Goal: Task Accomplishment & Management: Manage account settings

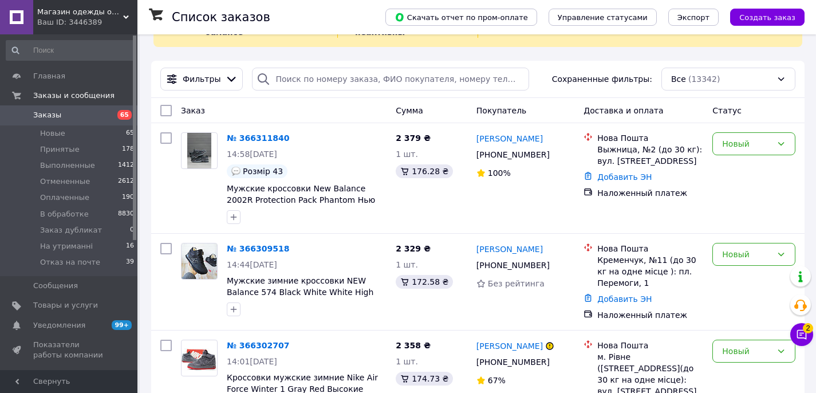
scroll to position [81, 0]
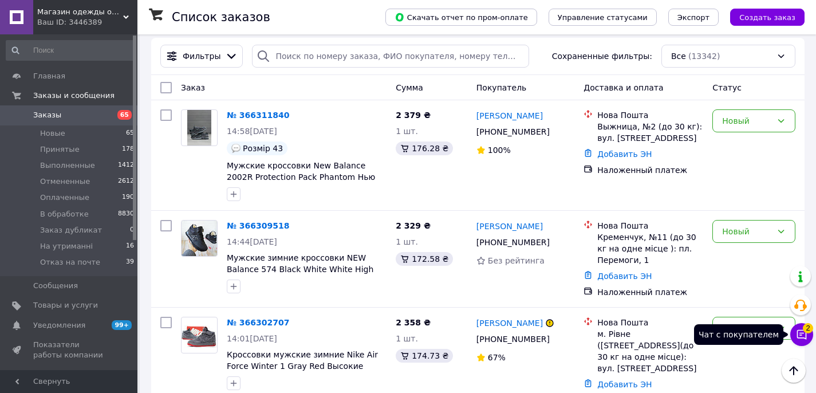
click at [805, 335] on icon at bounding box center [801, 334] width 11 height 11
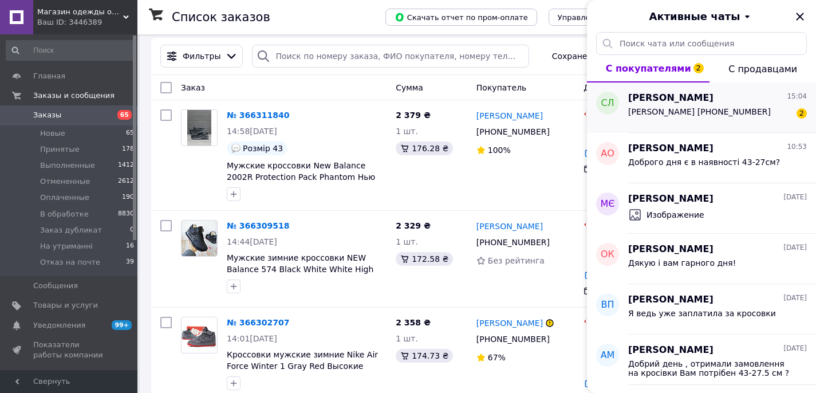
click at [739, 116] on span "Ларіонова Сніжана Романівна +380666994735" at bounding box center [699, 111] width 143 height 9
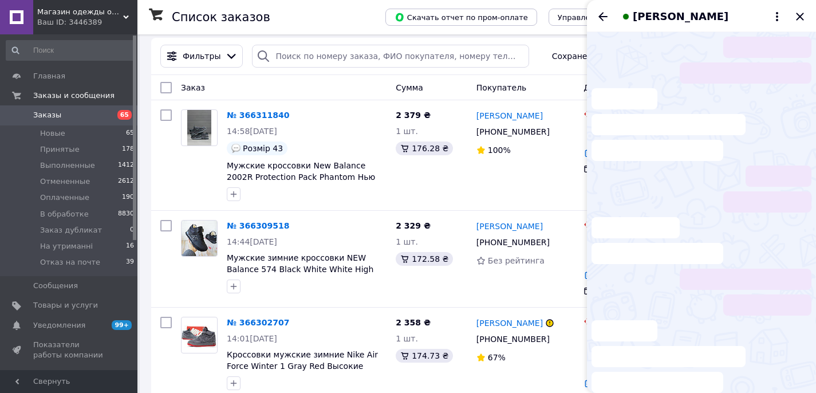
scroll to position [506, 0]
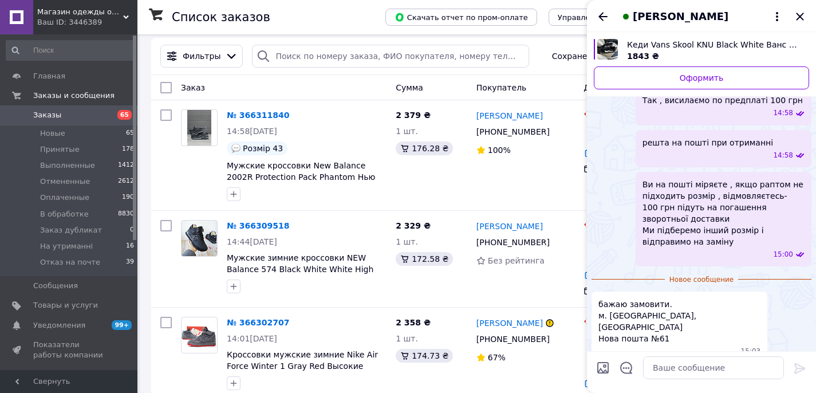
drag, startPoint x: 666, startPoint y: 334, endPoint x: 601, endPoint y: 322, distance: 65.8
click at [601, 375] on span "Ларіонова Сніжана Романівна +380666994735" at bounding box center [634, 386] width 73 height 23
click at [602, 375] on span "Ларіонова Сніжана Романівна +380666994735" at bounding box center [634, 386] width 73 height 23
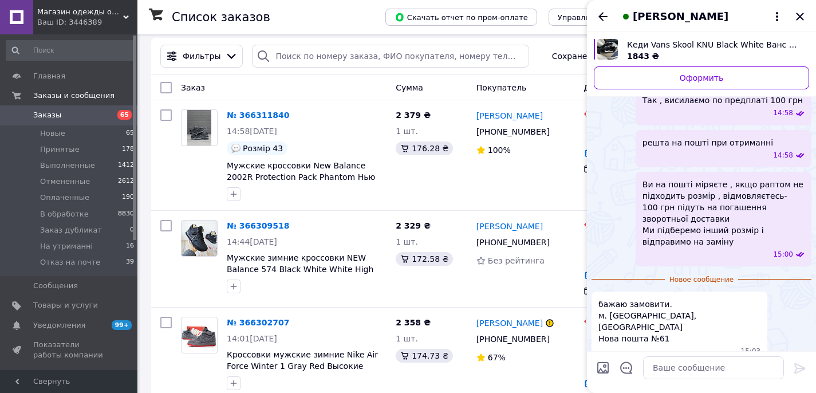
copy span "Ларіонова Сніжана Романівна"
click at [662, 375] on span "Ларіонова Сніжана Романівна +380666994735" at bounding box center [634, 386] width 73 height 23
drag, startPoint x: 672, startPoint y: 333, endPoint x: 590, endPoint y: 321, distance: 83.3
click at [590, 322] on div "Сегодня а накладний платіж є? 14:11 та чи є повернення? 14:12 Добрий день , Обм…" at bounding box center [701, 102] width 229 height 614
copy span "Ларіонова Сніжана Романівна +380666994735"
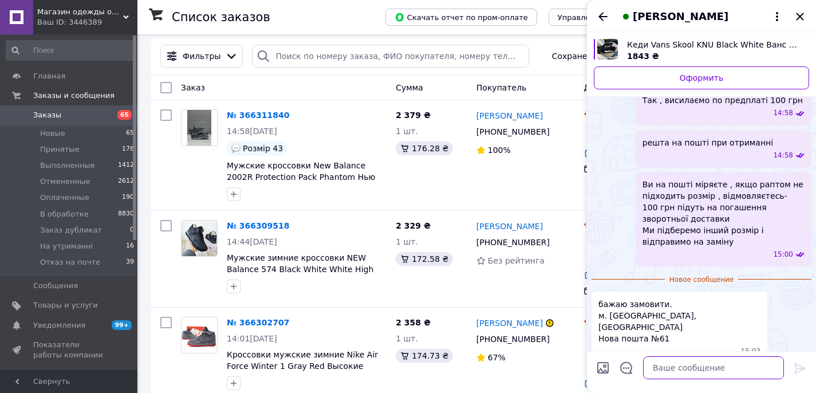
click at [661, 372] on textarea at bounding box center [713, 367] width 141 height 23
paste textarea "Ларіонова Сніжана Романівна +380666994735"
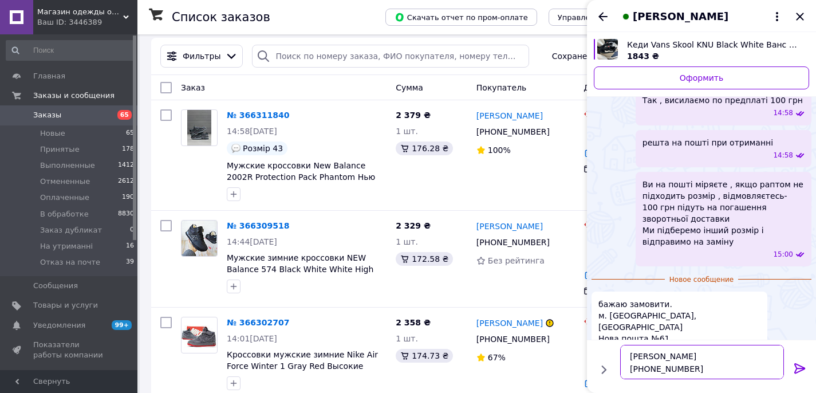
scroll to position [7, 0]
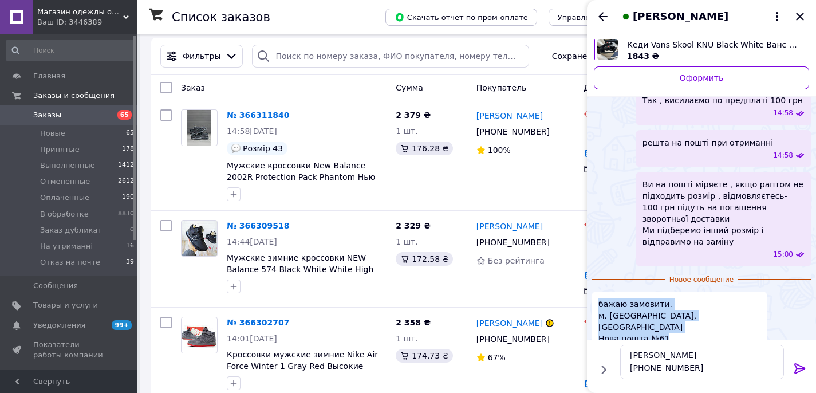
drag, startPoint x: 671, startPoint y: 291, endPoint x: 596, endPoint y: 279, distance: 75.9
click at [596, 292] on div "бажаю замовити. м. Одеса, Одеська область Нова пошта №61 15:03" at bounding box center [680, 328] width 176 height 72
click at [615, 298] on span "бажаю замовити. м. Одеса, Одеська область Нова пошта №61" at bounding box center [679, 321] width 162 height 46
drag, startPoint x: 670, startPoint y: 293, endPoint x: 598, endPoint y: 283, distance: 72.8
click at [598, 292] on div "бажаю замовити. м. Одеса, Одеська область Нова пошта №61 15:03" at bounding box center [680, 328] width 176 height 72
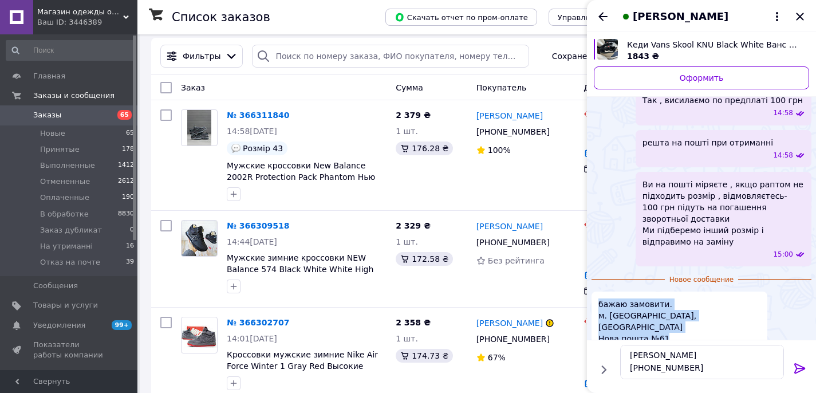
copy span "бажаю замовити. м. Одеса, Одеська область Нова пошта №61"
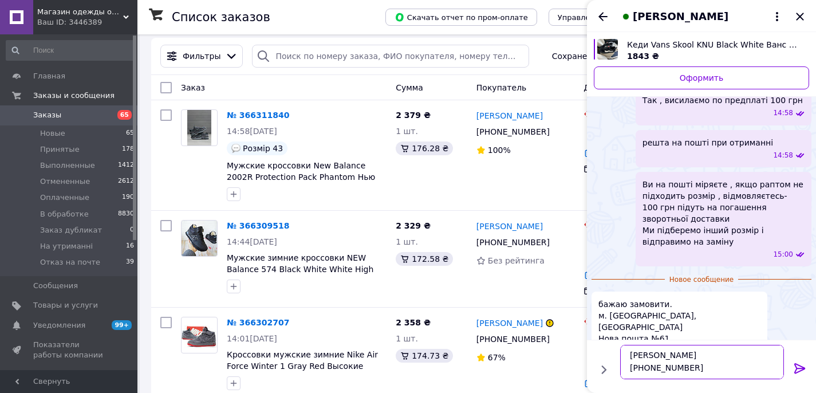
click at [643, 371] on textarea "Ларіонова Сніжана Романівна +380666994735" at bounding box center [702, 362] width 164 height 34
paste textarea "бажаю замовити. м. Одеса, Одеська область Нова пошта №61"
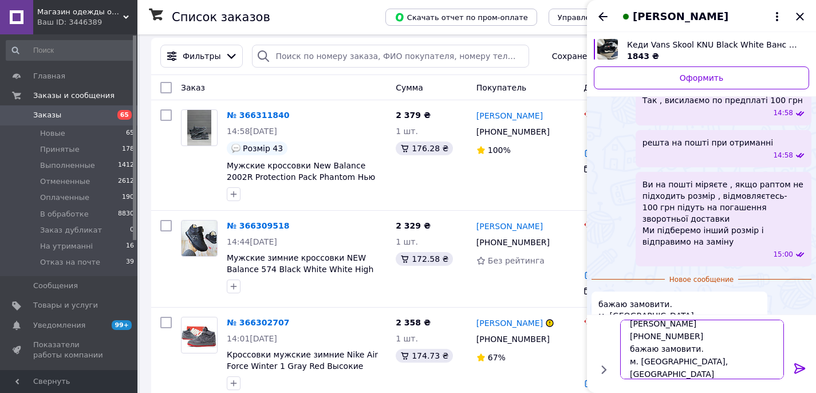
drag, startPoint x: 696, startPoint y: 348, endPoint x: 620, endPoint y: 347, distance: 75.6
click at [620, 348] on textarea "Ларіонова Сніжана Романівна +380666994735 бажаю замовити. м. Одеса, Одеська обл…" at bounding box center [702, 350] width 164 height 60
click at [703, 372] on textarea "Ларіонова Сніжана Романівна +380666994735 м. Одеса, Одеська область Нова пошта …" at bounding box center [702, 355] width 164 height 47
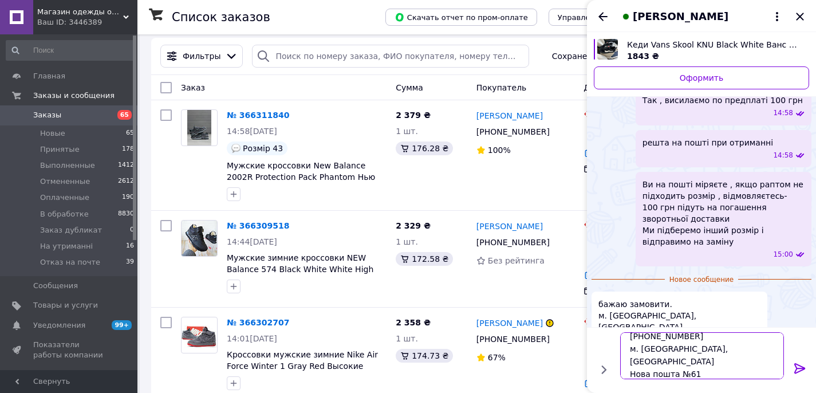
scroll to position [33, 0]
type textarea "Ларіонова Сніжана Романівна +380666994735 м. Одеса, Одеська область Нова пошта …"
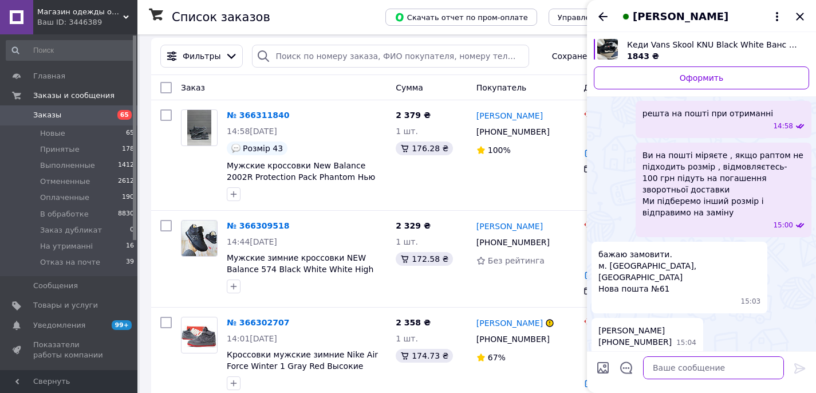
scroll to position [544, 0]
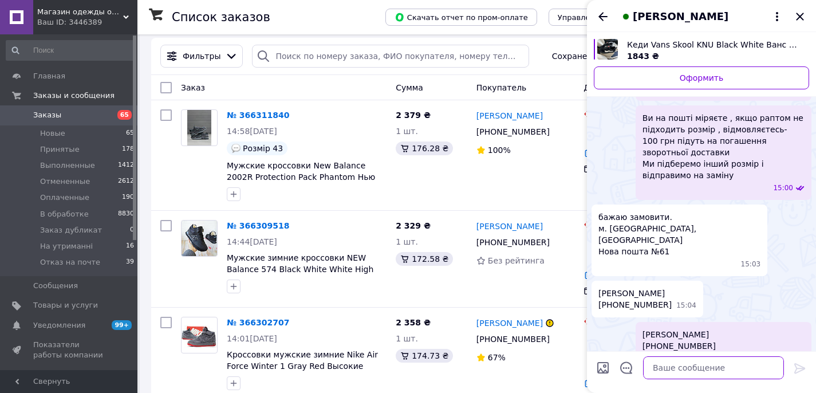
paste textarea "Оплата при отриманні по мінімальній передплаті 100 грн (віднімається при відпра…"
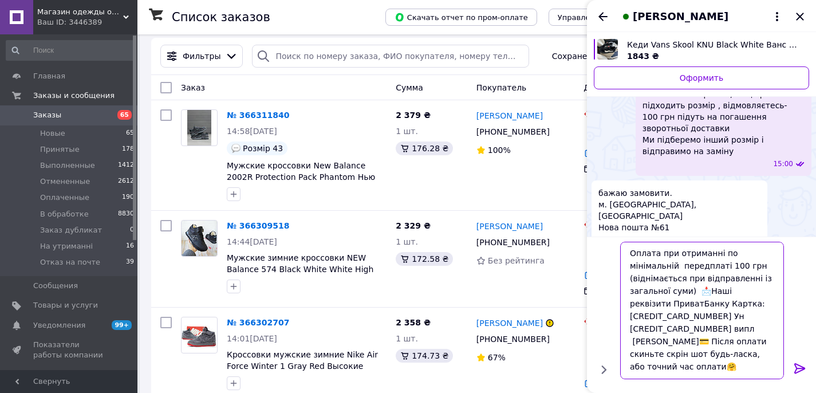
drag, startPoint x: 730, startPoint y: 330, endPoint x: 705, endPoint y: 318, distance: 27.7
click at [705, 318] on textarea "Оплата при отриманні по мінімальній передплаті 100 грн (віднімається при відпра…" at bounding box center [702, 310] width 164 height 137
type textarea "Оплата при отриманні по мінімальній передплаті 100 грн (віднімається при відпра…"
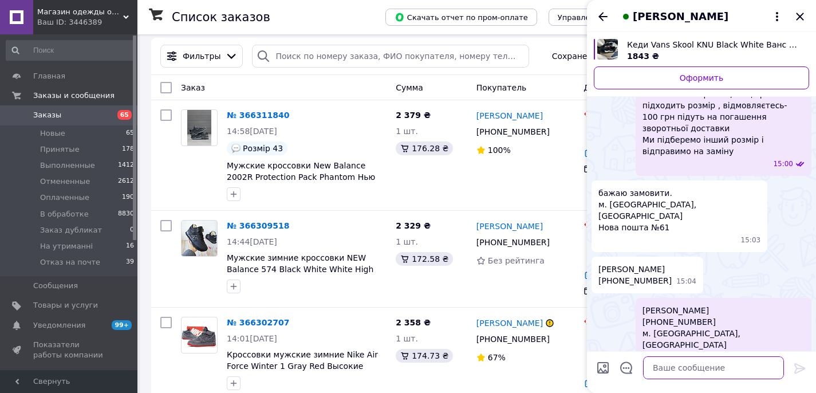
scroll to position [666, 0]
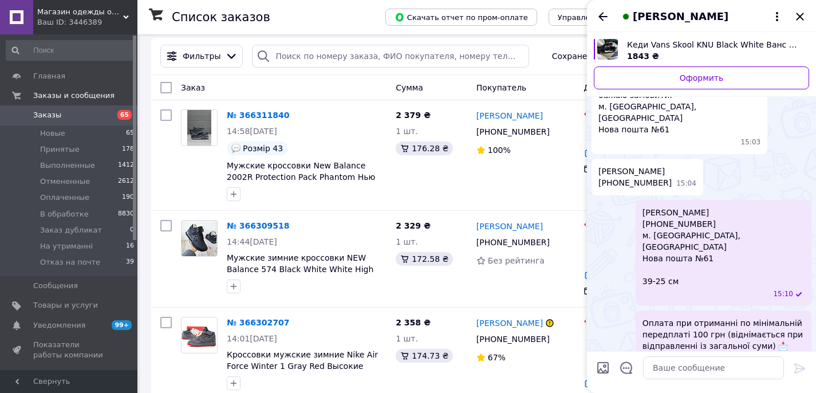
click at [707, 317] on span "Оплата при отриманні по мінімальній передплаті 100 грн (віднімається при відпра…" at bounding box center [724, 363] width 162 height 92
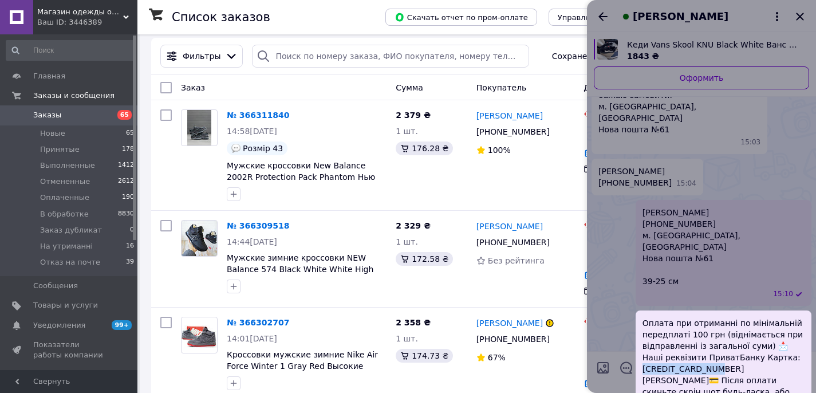
click at [707, 317] on span "Оплата при отриманні по мінімальній передплаті 100 грн (віднімається при відпра…" at bounding box center [724, 363] width 162 height 92
copy span "221191135969565"
click at [654, 365] on div at bounding box center [701, 196] width 229 height 393
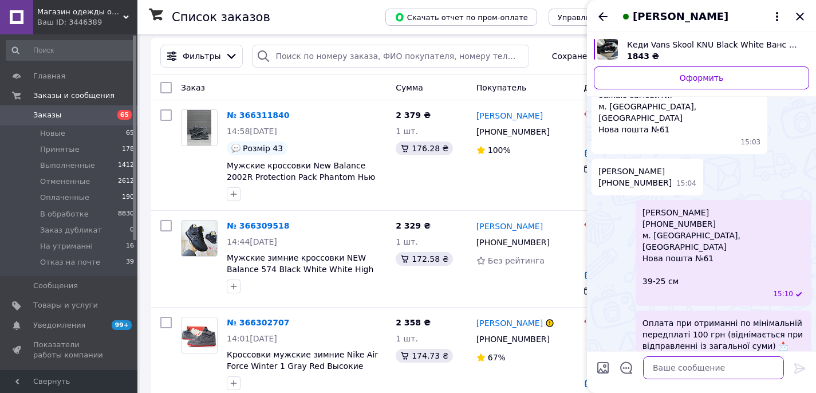
click at [661, 369] on textarea at bounding box center [713, 367] width 141 height 23
paste textarea "5221191135969565"
type textarea "5221191135969565"
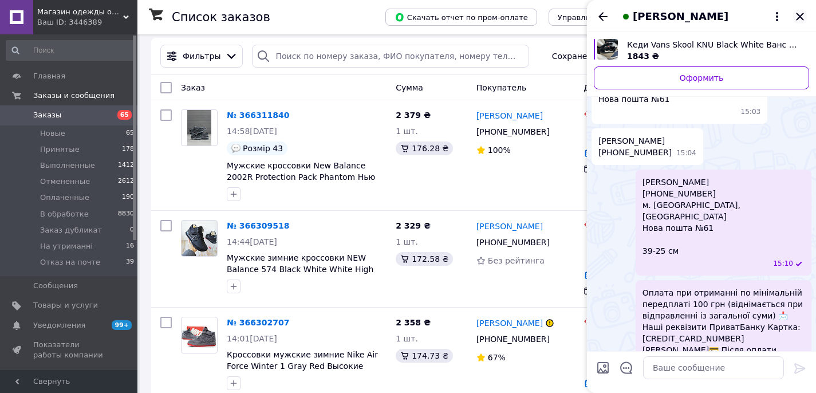
click at [799, 17] on icon "Закрыть" at bounding box center [799, 16] width 7 height 7
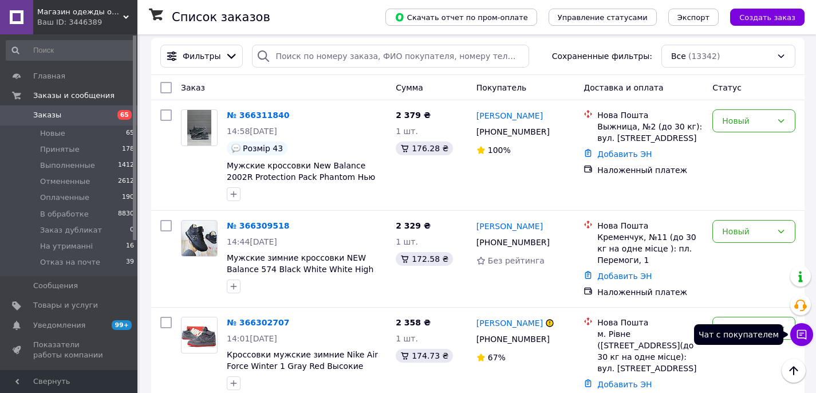
click at [799, 338] on icon at bounding box center [801, 334] width 11 height 11
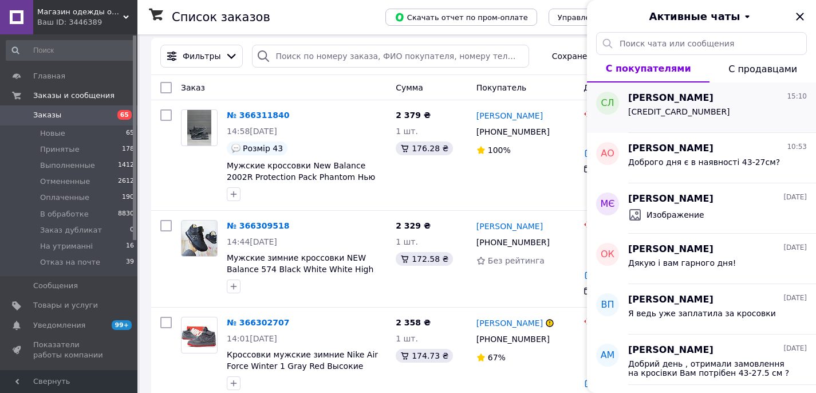
click at [719, 109] on div "5221191135969565" at bounding box center [717, 114] width 179 height 18
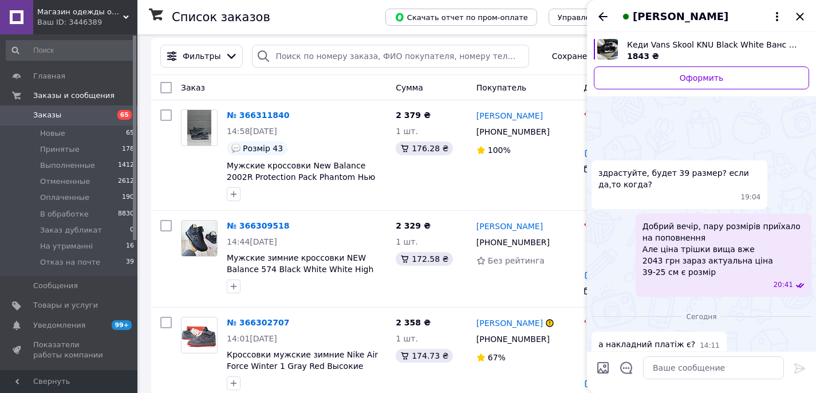
scroll to position [725, 0]
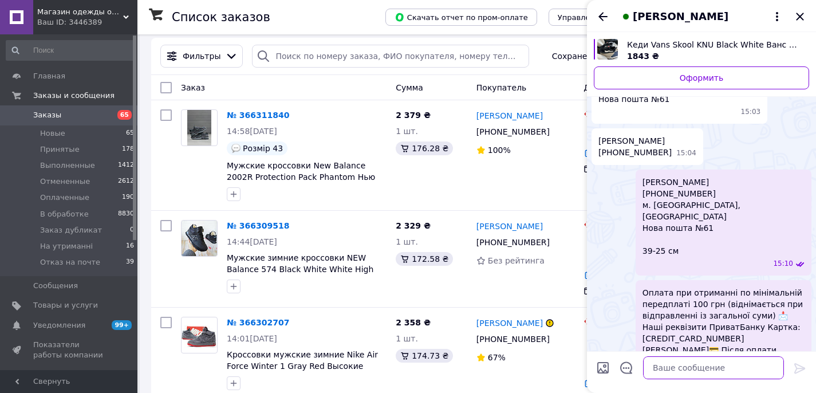
click at [674, 362] on textarea at bounding box center [713, 367] width 141 height 23
type textarea "Прийшли"
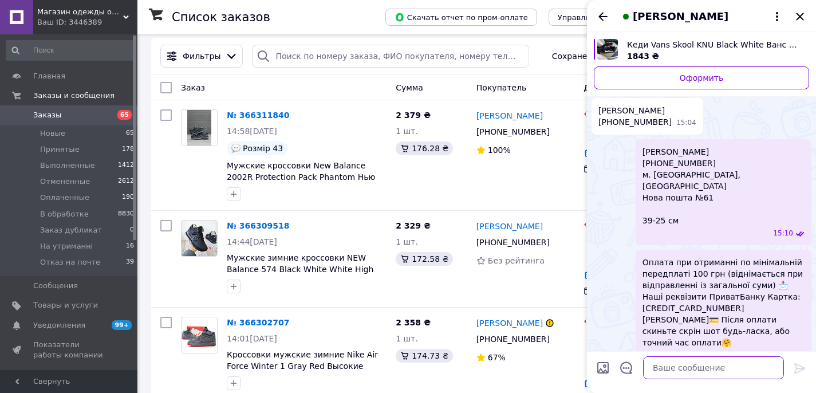
paste textarea "Ваше замовлення буде відправлене сьогодні завтра 📦 Орієнтовний термін доставки …"
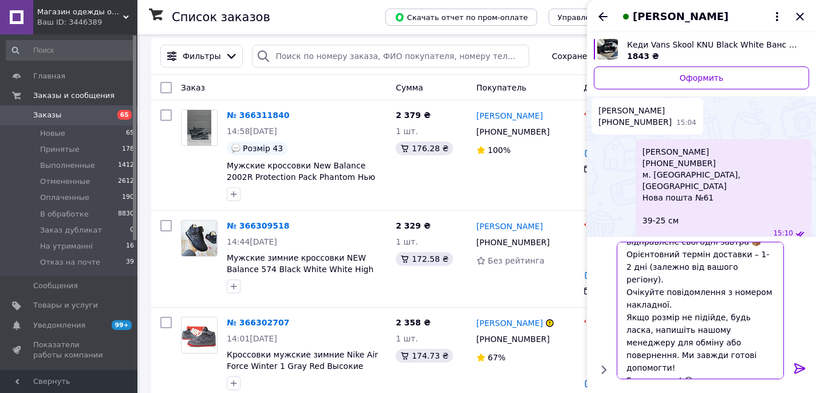
scroll to position [11, 0]
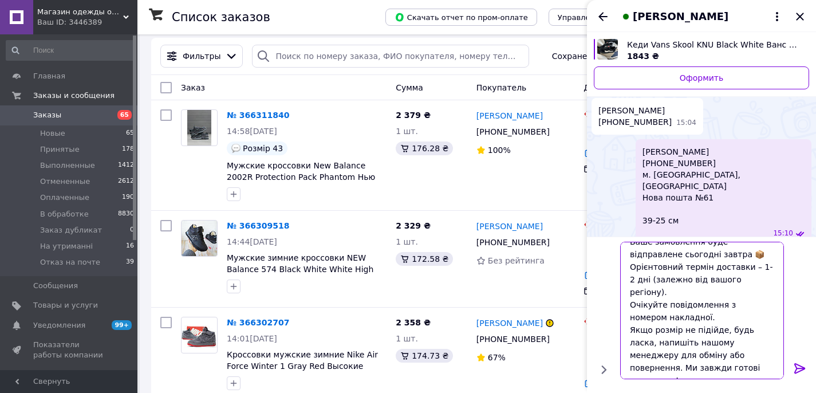
click at [649, 257] on textarea "Ваше замовлення буде відправлене сьогодні завтра 📦 Орієнтовний термін доставки …" at bounding box center [702, 310] width 164 height 137
type textarea "Ваше замовлення буде відправлене завтра 📦 Орієнтовний термін доставки – 1-2 дні…"
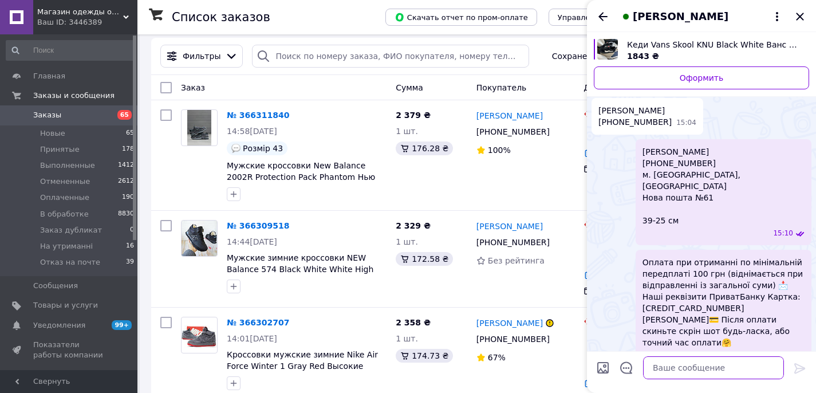
scroll to position [883, 0]
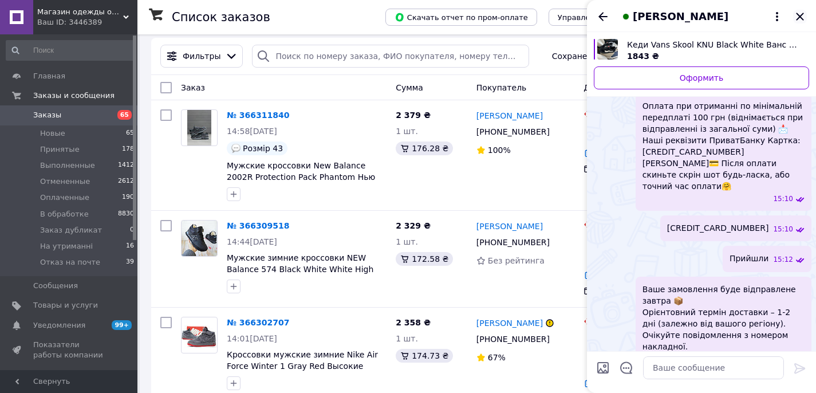
click at [798, 13] on icon "Закрыть" at bounding box center [800, 17] width 14 height 14
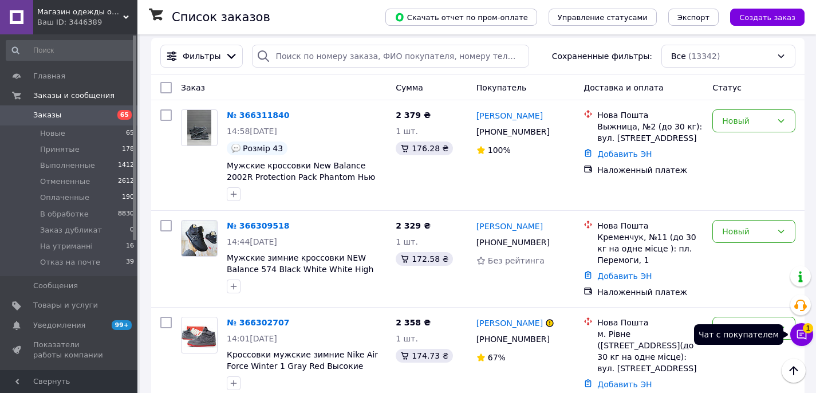
click at [798, 332] on icon at bounding box center [801, 334] width 11 height 11
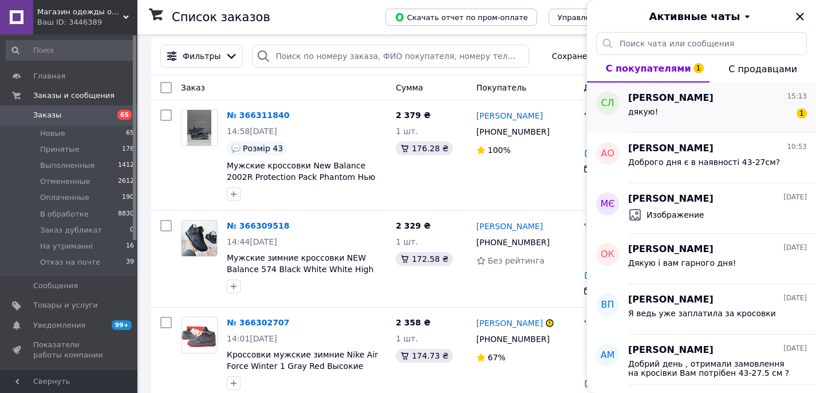
click at [728, 121] on div "дякую! 1" at bounding box center [717, 114] width 179 height 18
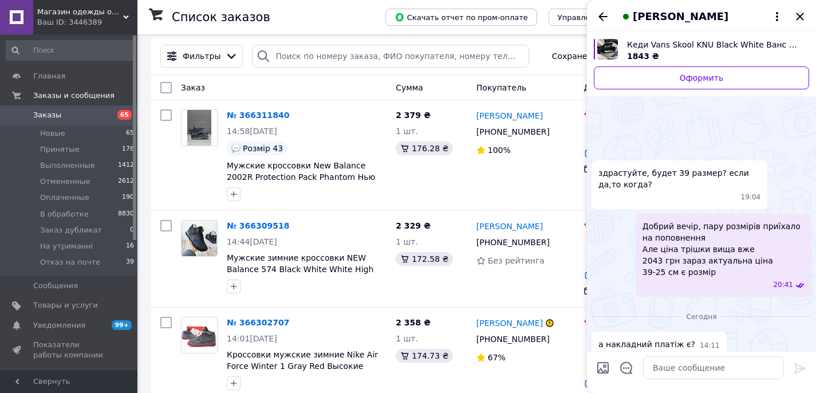
scroll to position [963, 0]
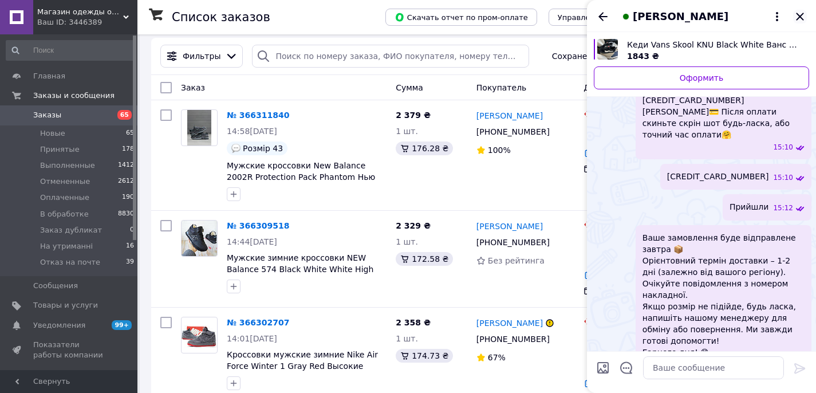
click at [802, 15] on icon "Закрыть" at bounding box center [800, 17] width 14 height 14
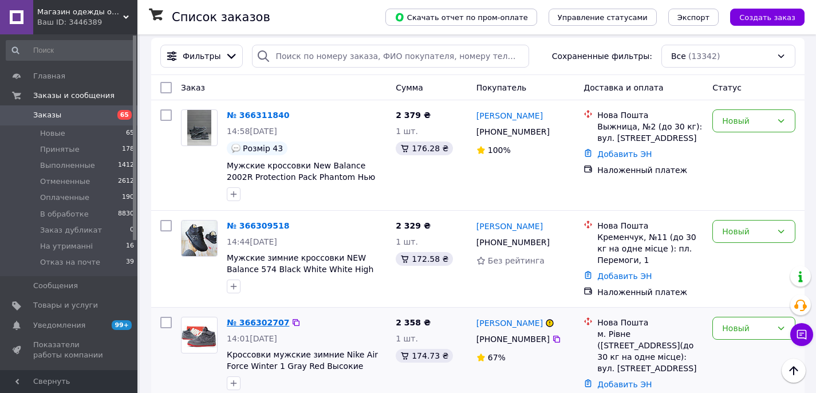
click at [254, 323] on link "№ 366302707" at bounding box center [258, 322] width 62 height 9
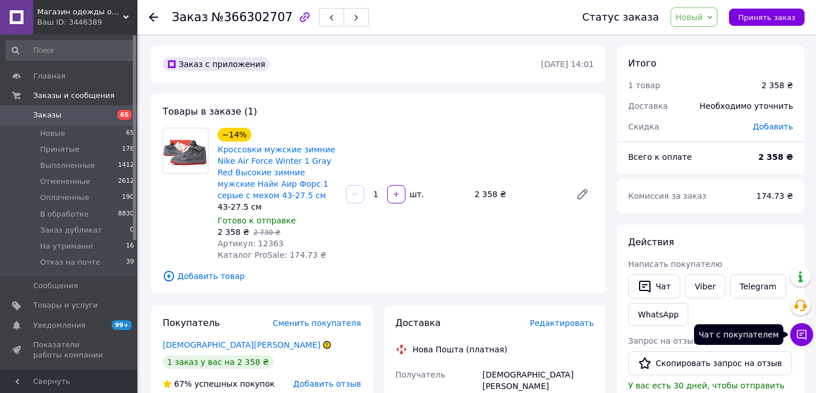
click at [803, 338] on icon at bounding box center [801, 334] width 11 height 11
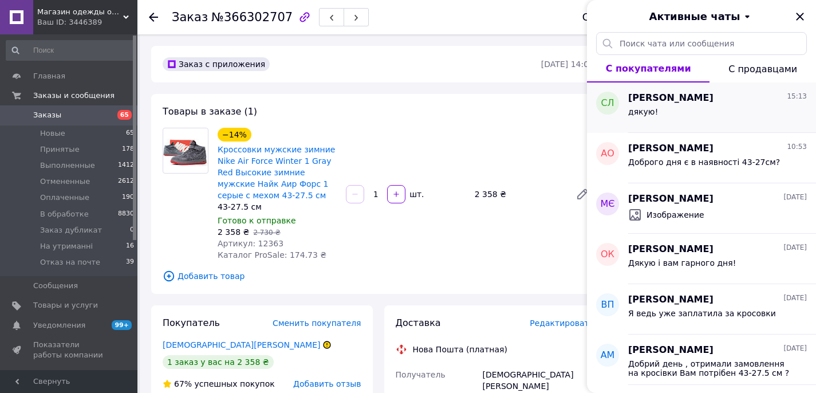
click at [698, 105] on div "дякую!" at bounding box center [717, 114] width 179 height 18
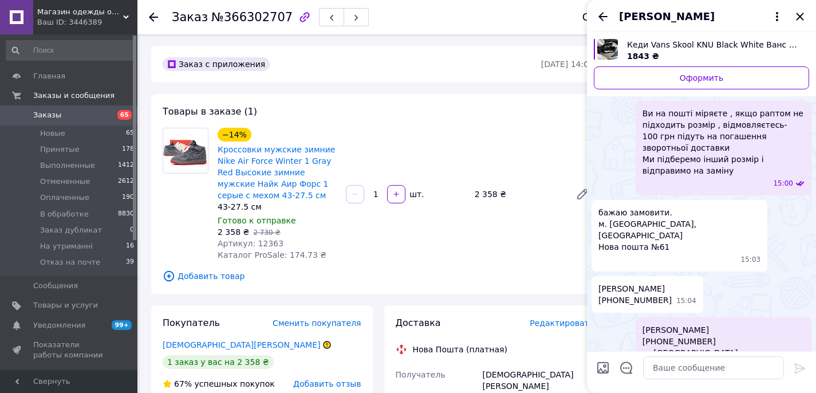
scroll to position [552, 0]
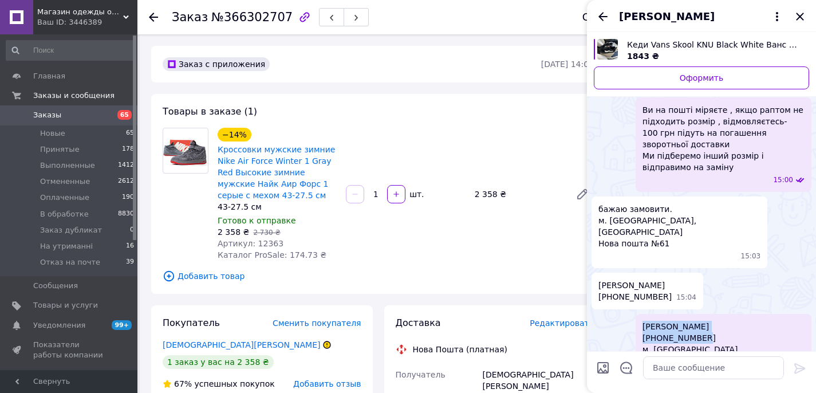
drag, startPoint x: 727, startPoint y: 281, endPoint x: 653, endPoint y: 269, distance: 74.9
click at [653, 314] on div "Ларіонова Сніжана Романівна +380666994735 м. Одеса, Одеська область Нова пошта …" at bounding box center [724, 367] width 176 height 106
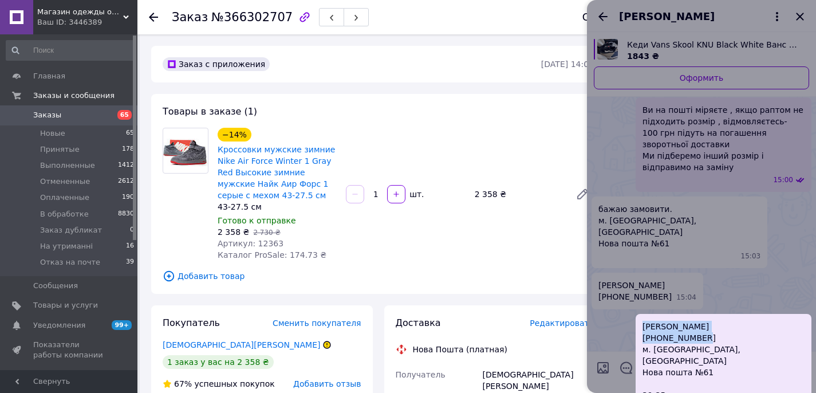
copy span "Ларіонова Сніжана Романівна +380666994735"
click at [474, 221] on div "−14% Кроссовки мужские зимние Nike Air Force Winter 1 Gray Red Высокие зимние м…" at bounding box center [405, 193] width 385 height 137
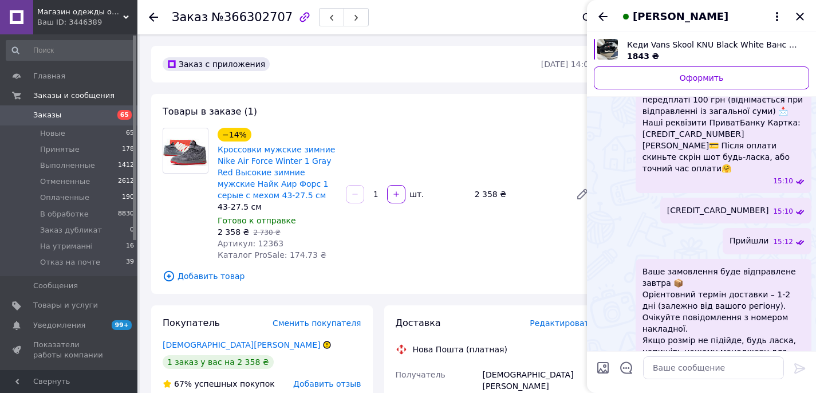
scroll to position [913, 0]
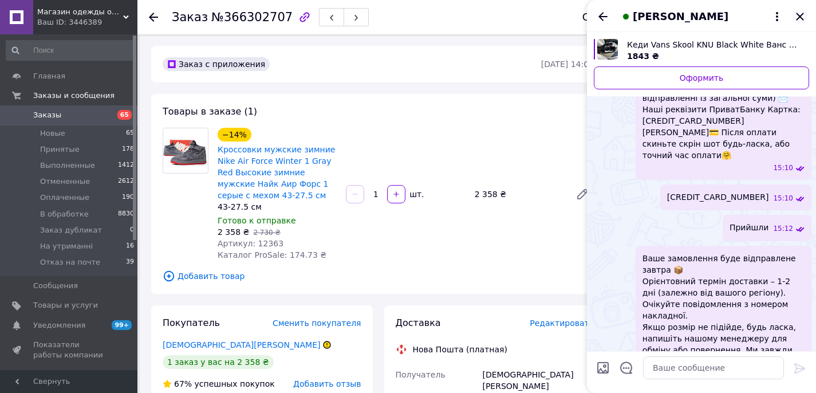
click at [802, 14] on icon "Закрыть" at bounding box center [799, 16] width 7 height 7
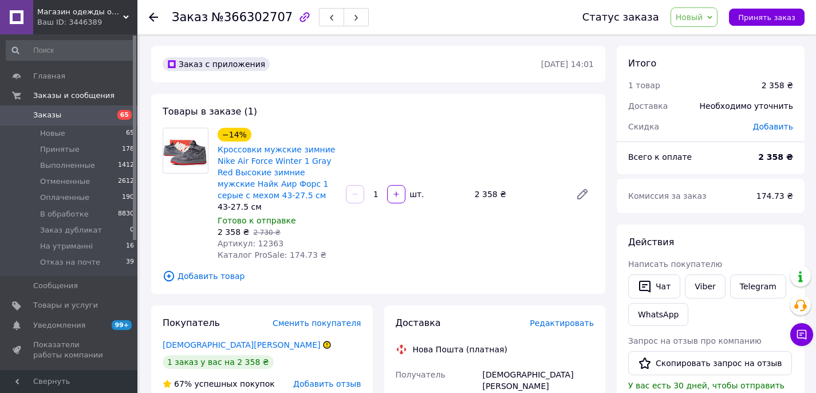
click at [94, 112] on span "Заказы" at bounding box center [69, 115] width 73 height 10
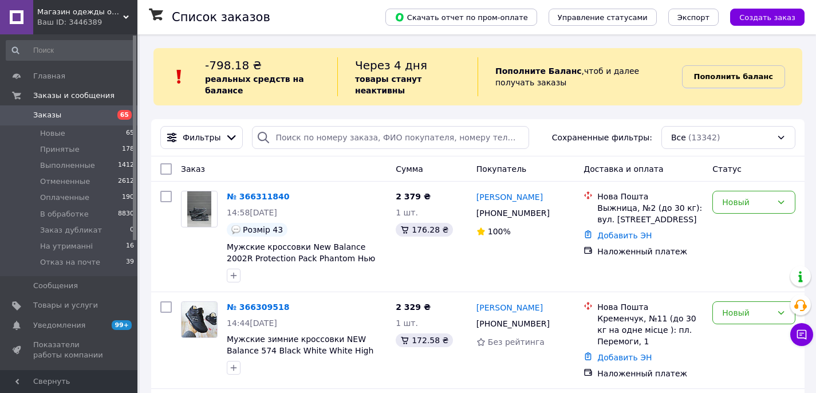
click at [736, 78] on b "Пополнить баланс" at bounding box center [733, 76] width 79 height 9
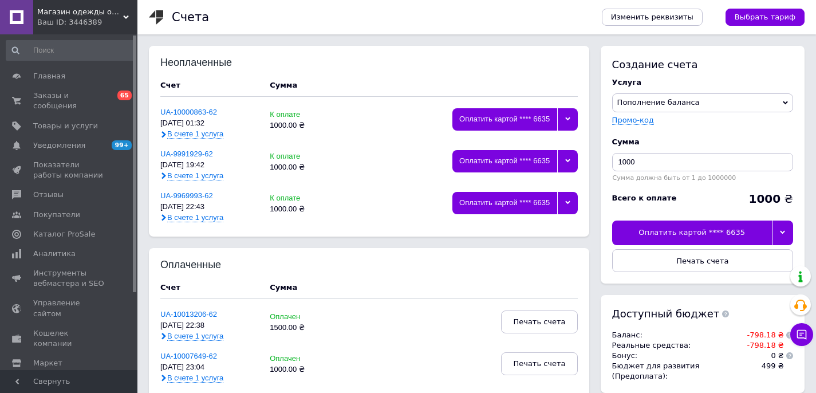
click at [789, 230] on div at bounding box center [782, 232] width 21 height 24
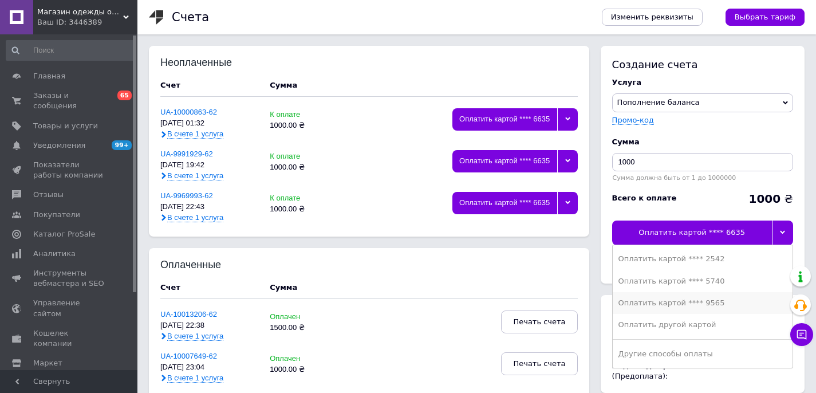
click at [726, 302] on div "Оплатить картой **** 9565" at bounding box center [703, 303] width 168 height 10
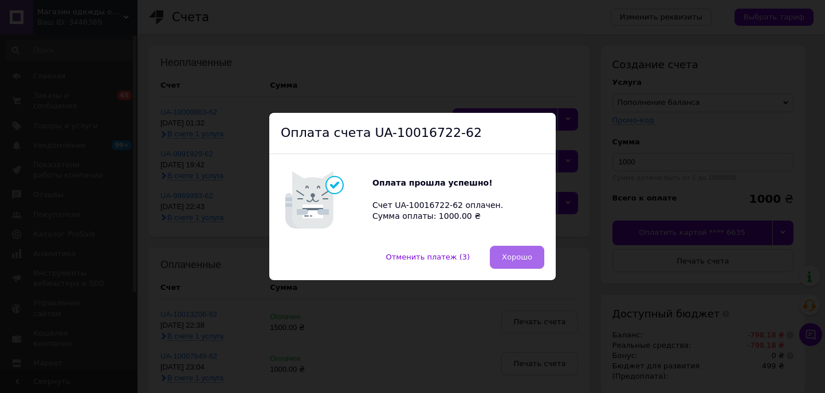
click at [494, 261] on button "Хорошо" at bounding box center [517, 257] width 54 height 23
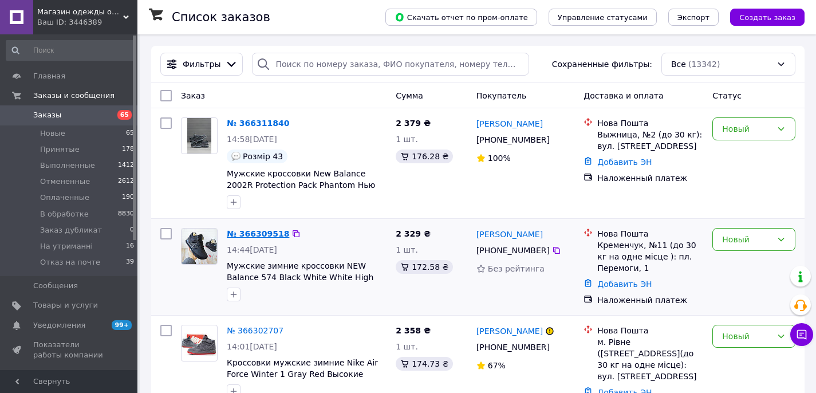
click at [250, 237] on link "№ 366309518" at bounding box center [258, 233] width 62 height 9
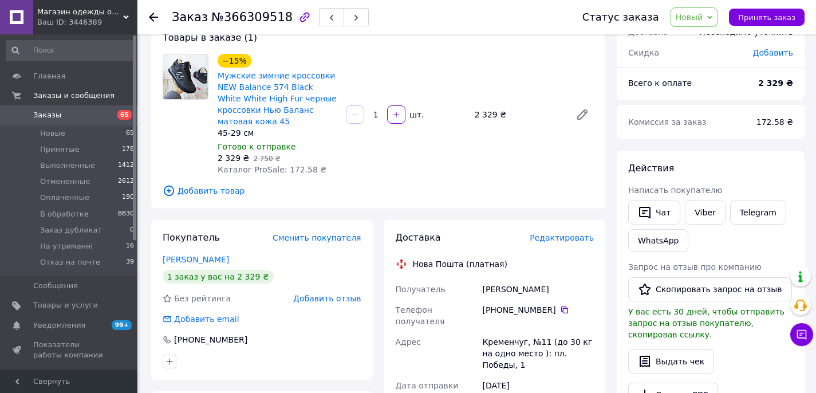
scroll to position [86, 0]
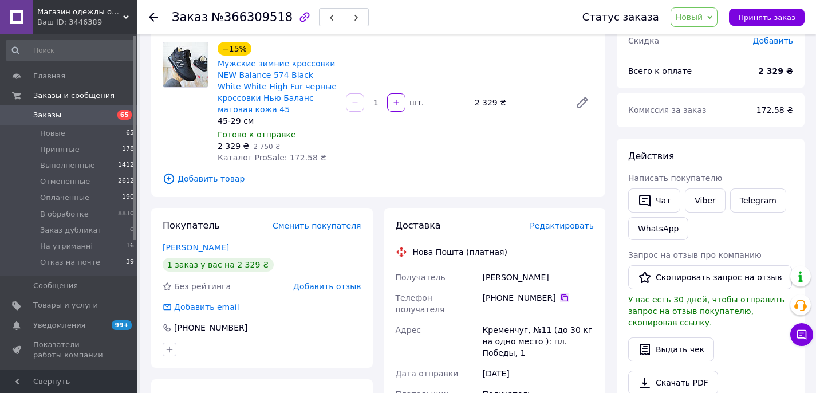
click at [562, 298] on icon at bounding box center [564, 297] width 9 height 9
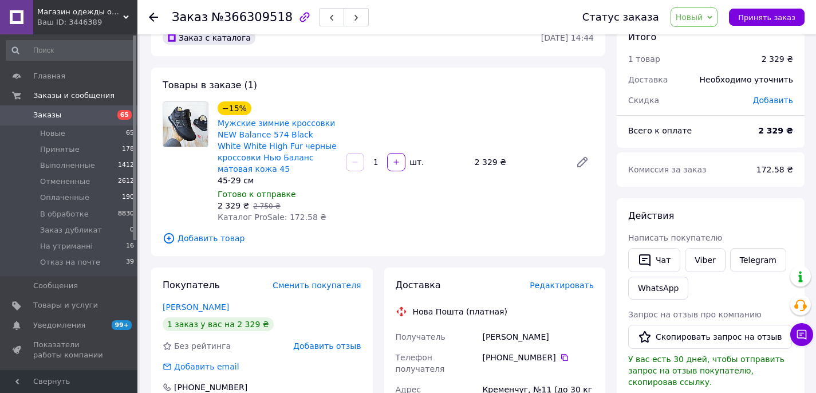
scroll to position [0, 0]
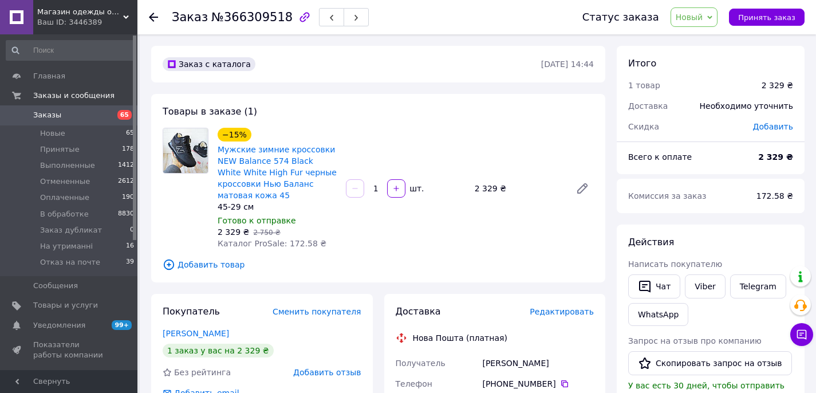
click at [88, 119] on span "Заказы" at bounding box center [69, 115] width 73 height 10
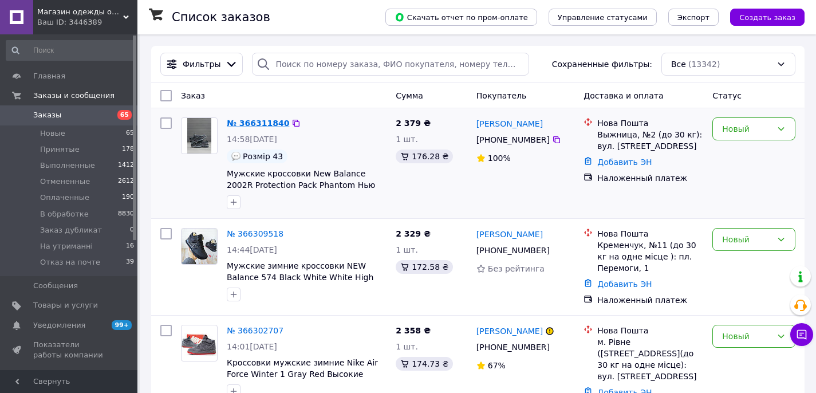
click at [246, 122] on link "№ 366311840" at bounding box center [258, 123] width 62 height 9
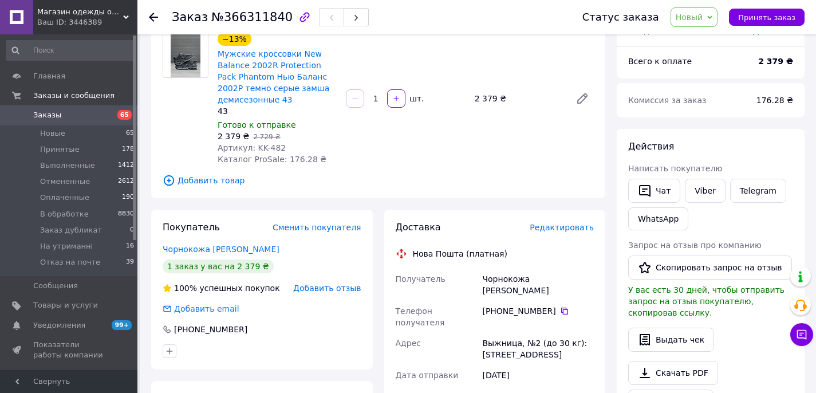
scroll to position [97, 0]
click at [564, 306] on icon at bounding box center [564, 309] width 7 height 7
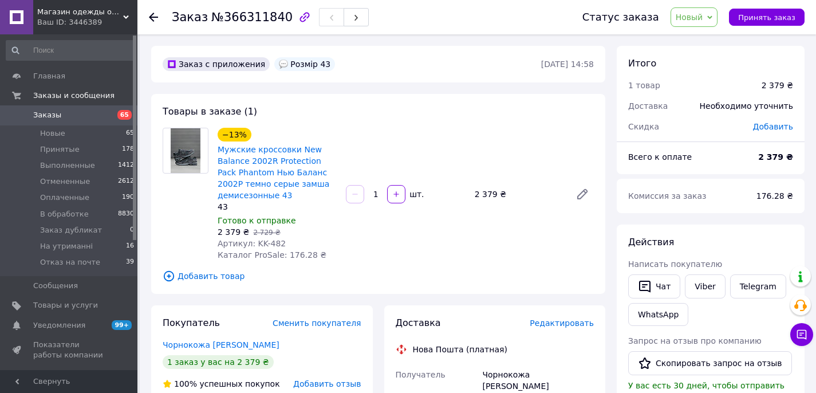
click at [63, 118] on span "Заказы" at bounding box center [69, 115] width 73 height 10
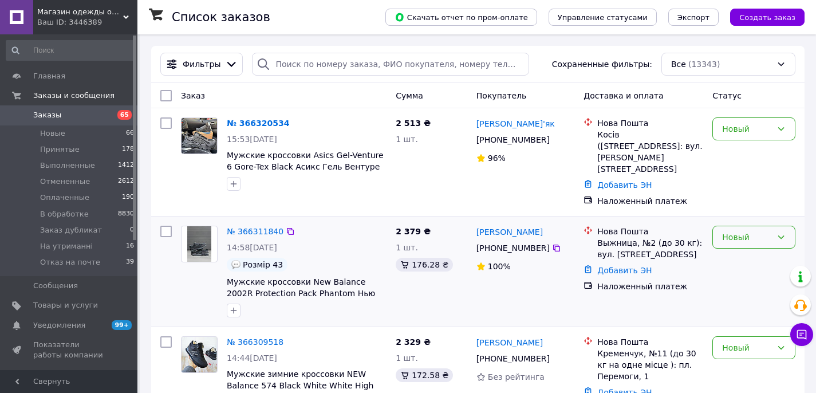
click at [746, 226] on div "Новый" at bounding box center [753, 237] width 83 height 23
click at [746, 295] on li "В обработке" at bounding box center [754, 295] width 82 height 21
click at [454, 192] on div "2 513 ₴ 1 шт." at bounding box center [431, 162] width 81 height 99
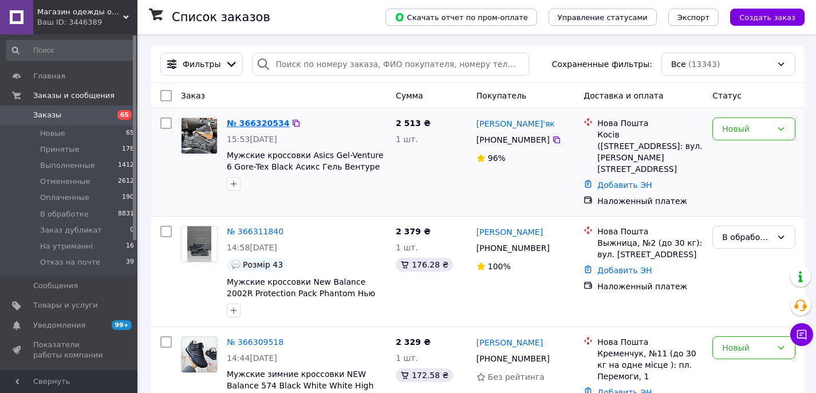
click at [261, 123] on link "№ 366320534" at bounding box center [258, 123] width 62 height 9
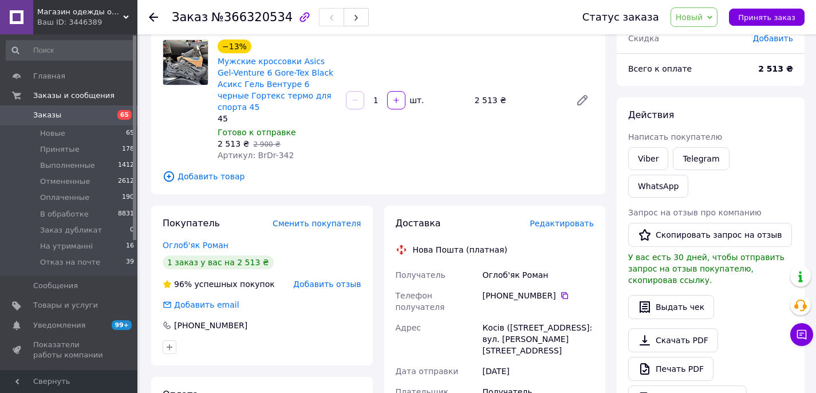
scroll to position [101, 0]
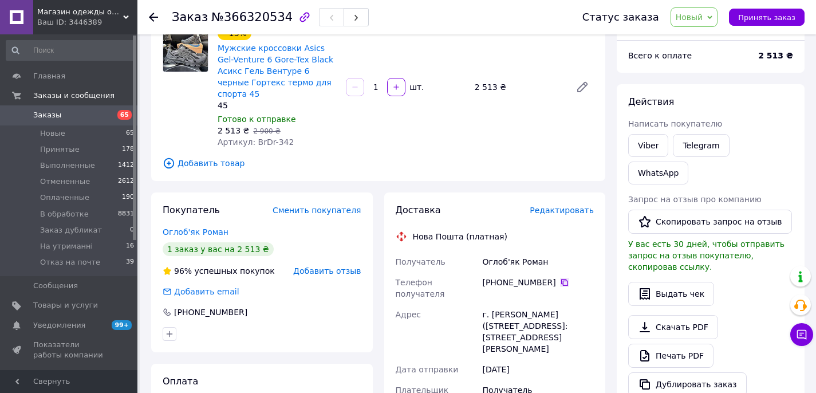
click at [562, 278] on icon at bounding box center [564, 282] width 9 height 9
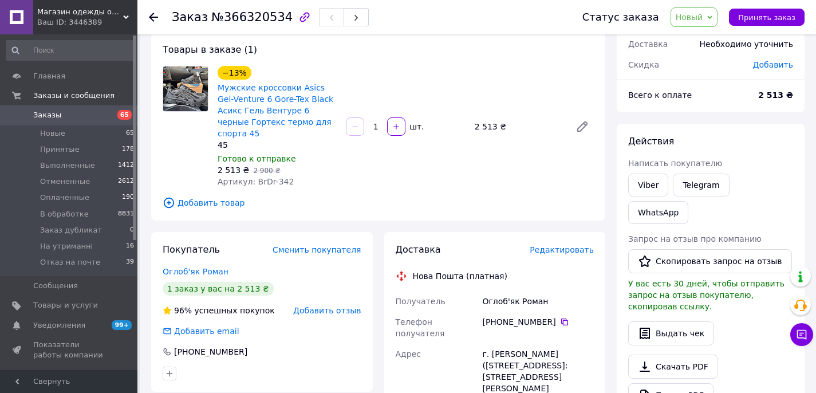
scroll to position [28, 0]
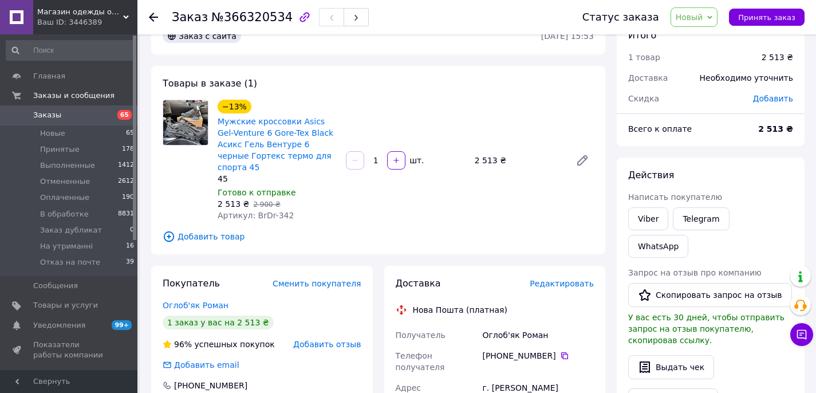
click at [78, 116] on span "Заказы" at bounding box center [69, 115] width 73 height 10
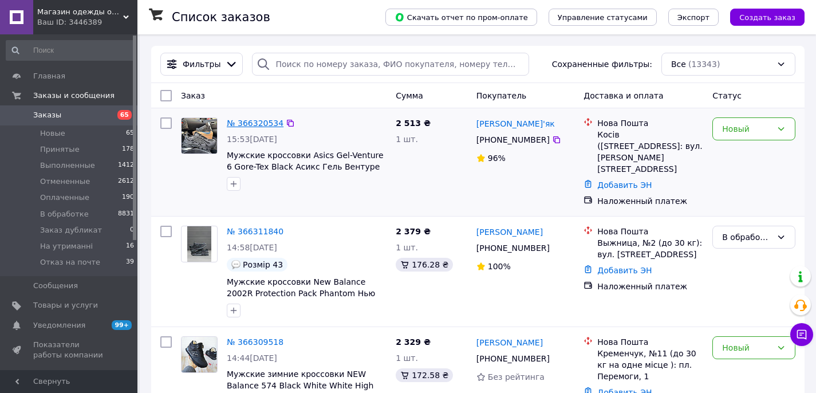
click at [256, 121] on link "№ 366320534" at bounding box center [255, 123] width 57 height 9
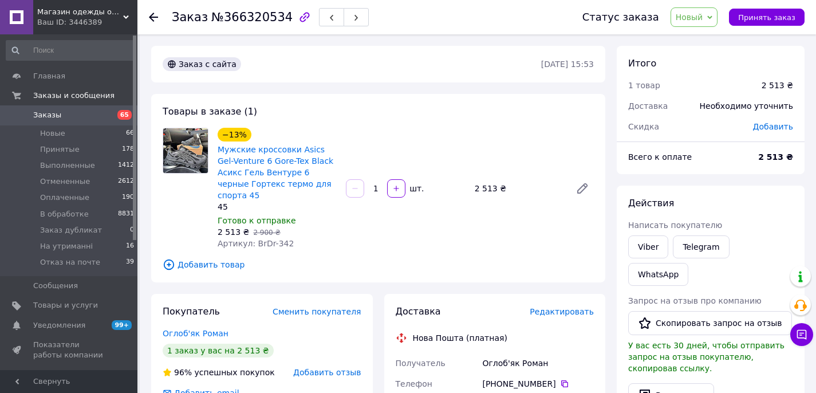
click at [38, 117] on span "Заказы" at bounding box center [47, 115] width 28 height 10
